Goal: Find specific page/section: Find specific page/section

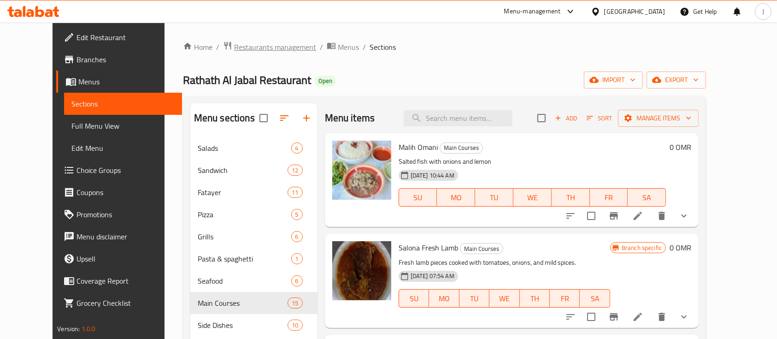
click at [234, 45] on span "Restaurants management" at bounding box center [275, 46] width 82 height 11
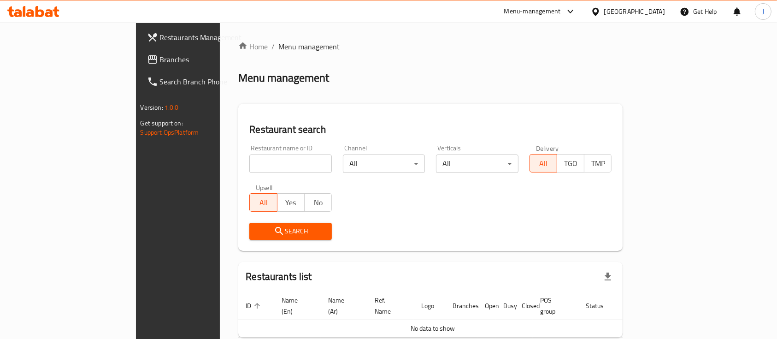
click at [618, 95] on div "Home / Menu management Menu management Restaurant search Restaurant name or ID …" at bounding box center [430, 204] width 384 height 327
click at [438, 274] on div "Restaurants list" at bounding box center [430, 277] width 384 height 30
click at [249, 161] on input "search" at bounding box center [290, 163] width 82 height 18
paste input "MAQNAD"
type input "MAQNAD"
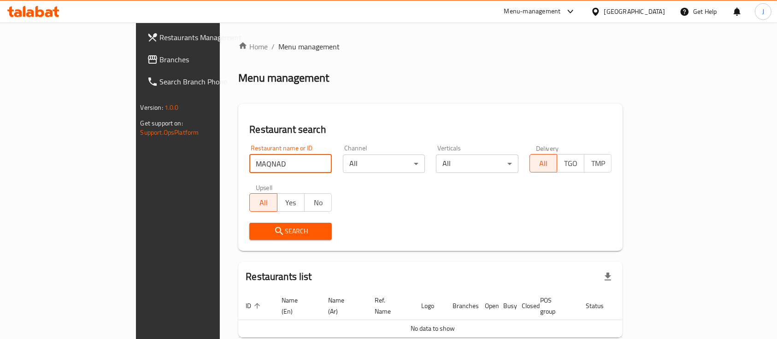
click button "Search" at bounding box center [290, 230] width 82 height 17
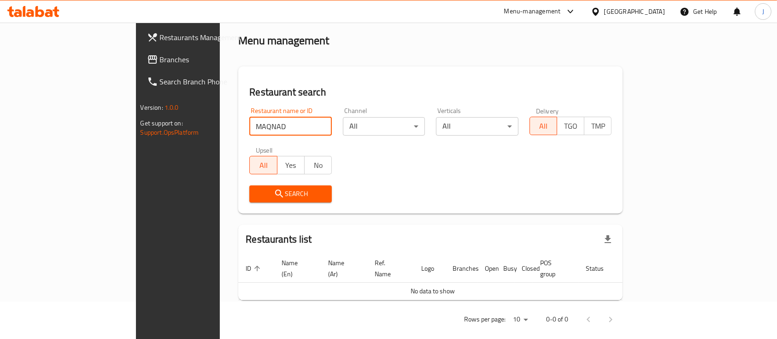
click at [249, 127] on input "MAQNAD" at bounding box center [290, 126] width 82 height 18
click button "Search" at bounding box center [290, 193] width 82 height 17
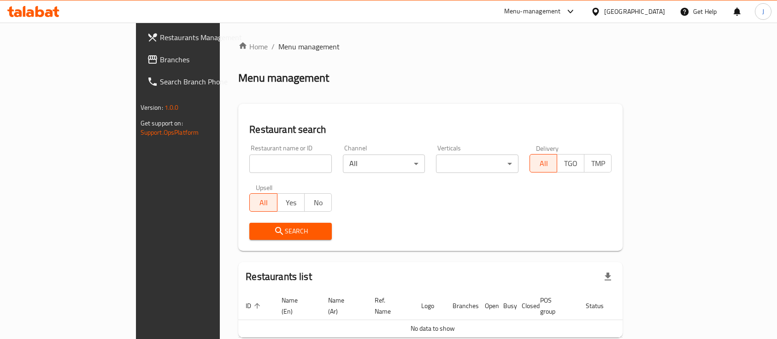
scroll to position [37, 0]
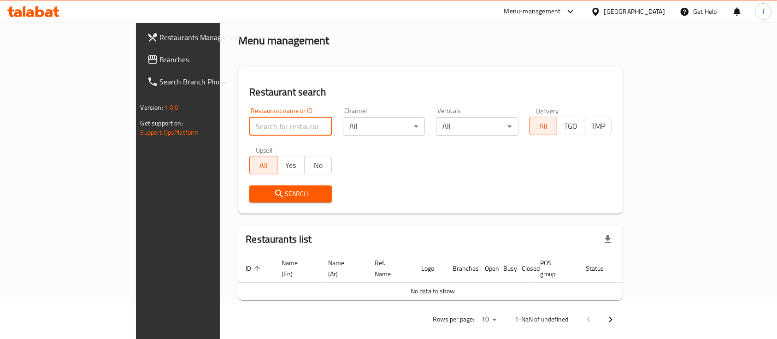
click at [249, 127] on input "search" at bounding box center [290, 126] width 82 height 18
paste input "MAQNAD"
type input "MAQNAD"
click button "Search" at bounding box center [290, 193] width 82 height 17
click at [160, 40] on span "Restaurants Management" at bounding box center [209, 37] width 99 height 11
